Goal: Obtain resource: Download file/media

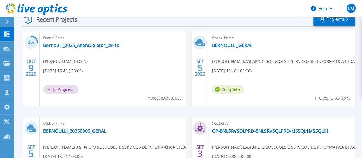
scroll to position [172, 0]
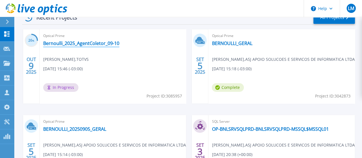
click at [84, 41] on link "Bernoulli_2025_AgentColetor_09-10" at bounding box center [81, 43] width 76 height 6
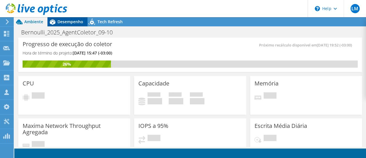
click at [66, 22] on span "Desempenho" at bounding box center [70, 21] width 26 height 5
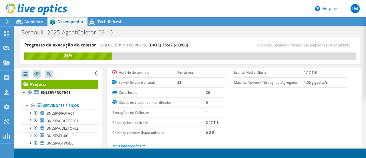
scroll to position [86, 0]
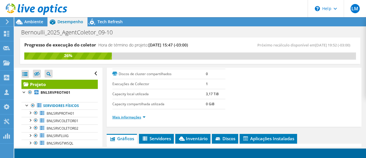
click at [135, 115] on link "Mais informações" at bounding box center [128, 116] width 33 height 5
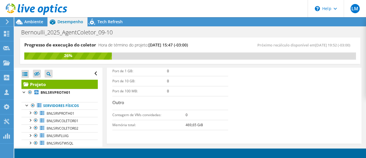
scroll to position [314, 0]
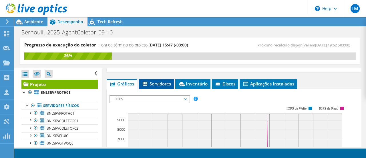
click at [153, 81] on span "Servidores" at bounding box center [156, 84] width 29 height 6
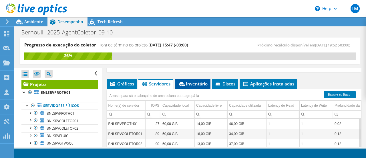
click at [192, 81] on span "Inventário" at bounding box center [192, 84] width 29 height 6
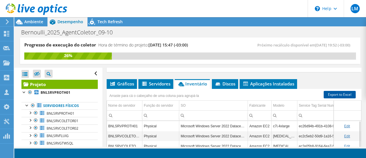
click at [339, 91] on link "Export to Excel" at bounding box center [340, 94] width 32 height 7
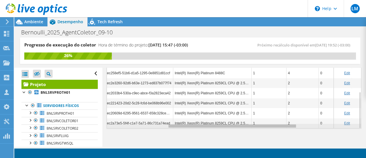
scroll to position [0, 236]
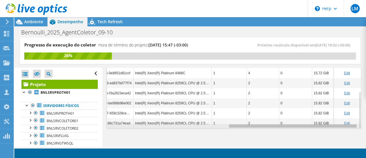
drag, startPoint x: 176, startPoint y: 123, endPoint x: 317, endPoint y: 126, distance: 141.2
click at [317, 126] on body "LM Parceiro de Canal Luciano Marson luciano.amarson@totvs.com.br ASJ APOIO SOLU…" at bounding box center [183, 79] width 366 height 158
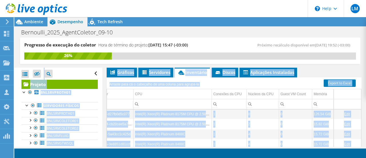
scroll to position [321, 0]
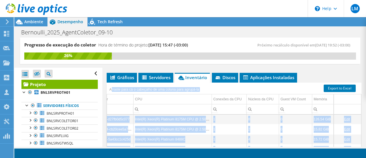
drag, startPoint x: 352, startPoint y: 116, endPoint x: 111, endPoint y: 85, distance: 242.9
click at [111, 85] on div "Arraste para cá o cabeçalho de uma coluna para agrupá-la Nome do servidor Funçã…" at bounding box center [234, 143] width 255 height 122
copy div "rraste para cá o cabeçalho de uma coluna para agrupá-la Nome do servidor Função…"
click at [6, 33] on icon at bounding box center [6, 33] width 7 height 5
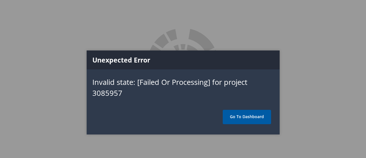
click at [256, 118] on link "Go To Dashboard" at bounding box center [247, 116] width 48 height 14
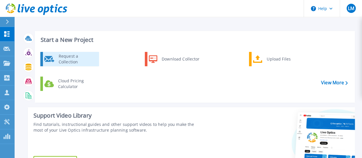
scroll to position [143, 0]
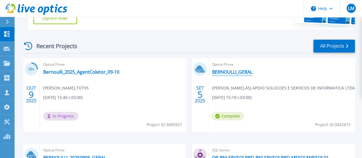
click at [212, 72] on link "BERNOULLI_GERAL" at bounding box center [232, 72] width 40 height 6
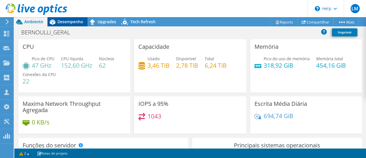
click at [67, 23] on span "Desempenho" at bounding box center [70, 21] width 26 height 5
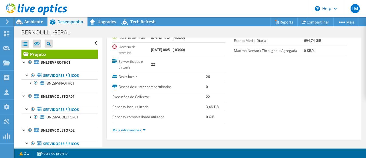
scroll to position [114, 0]
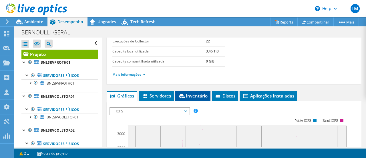
click at [190, 93] on span "Inventário" at bounding box center [192, 96] width 29 height 6
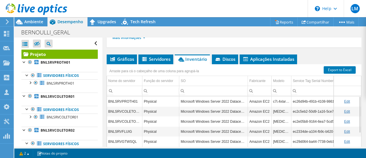
scroll to position [143, 0]
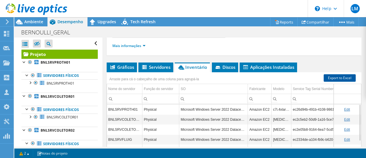
click at [334, 75] on link "Export to Excel" at bounding box center [340, 77] width 32 height 7
click at [154, 64] on span "Servidores" at bounding box center [155, 67] width 29 height 6
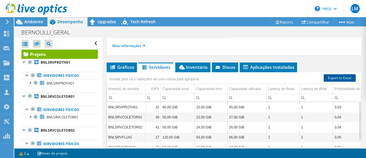
click at [335, 75] on link "Export to Excel" at bounding box center [340, 77] width 32 height 7
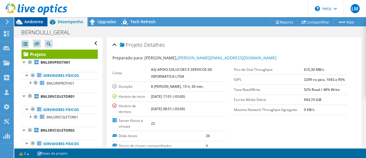
click at [31, 23] on span "Ambiente" at bounding box center [33, 21] width 19 height 5
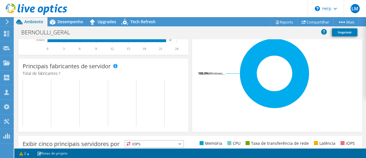
scroll to position [29, 0]
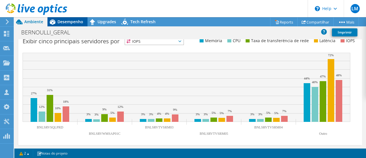
click at [69, 22] on span "Desempenho" at bounding box center [70, 21] width 26 height 5
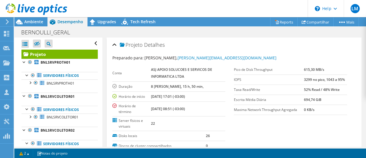
scroll to position [0, 0]
click at [20, 21] on icon at bounding box center [19, 21] width 7 height 5
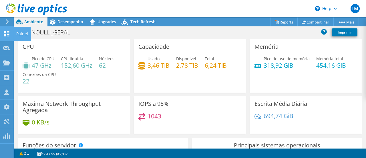
click at [7, 33] on icon at bounding box center [6, 33] width 7 height 5
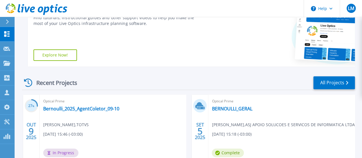
scroll to position [143, 0]
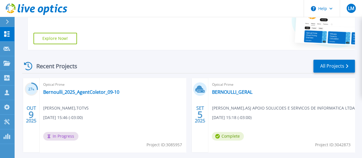
scroll to position [178, 0]
